Goal: Check status

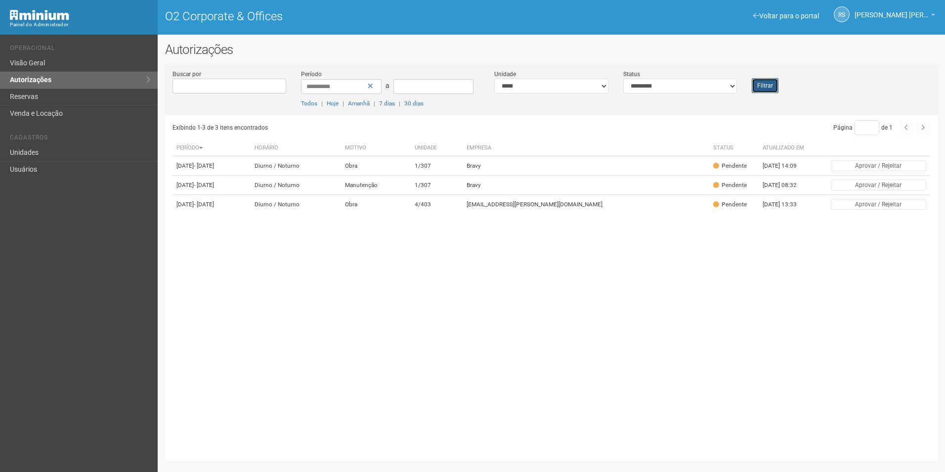
click at [774, 90] on button "Filtrar" at bounding box center [765, 85] width 27 height 15
click at [768, 83] on button "Filtrar" at bounding box center [765, 85] width 27 height 15
